Goal: Find specific page/section: Find specific page/section

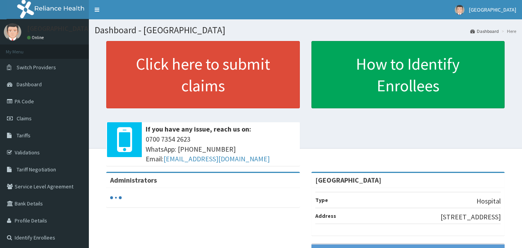
click at [26, 135] on span "Tariffs" at bounding box center [24, 135] width 14 height 7
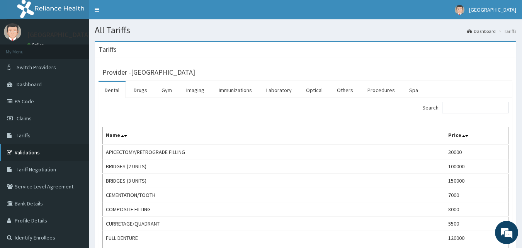
click at [28, 151] on link "Validations" at bounding box center [44, 152] width 89 height 17
